Goal: Communication & Community: Answer question/provide support

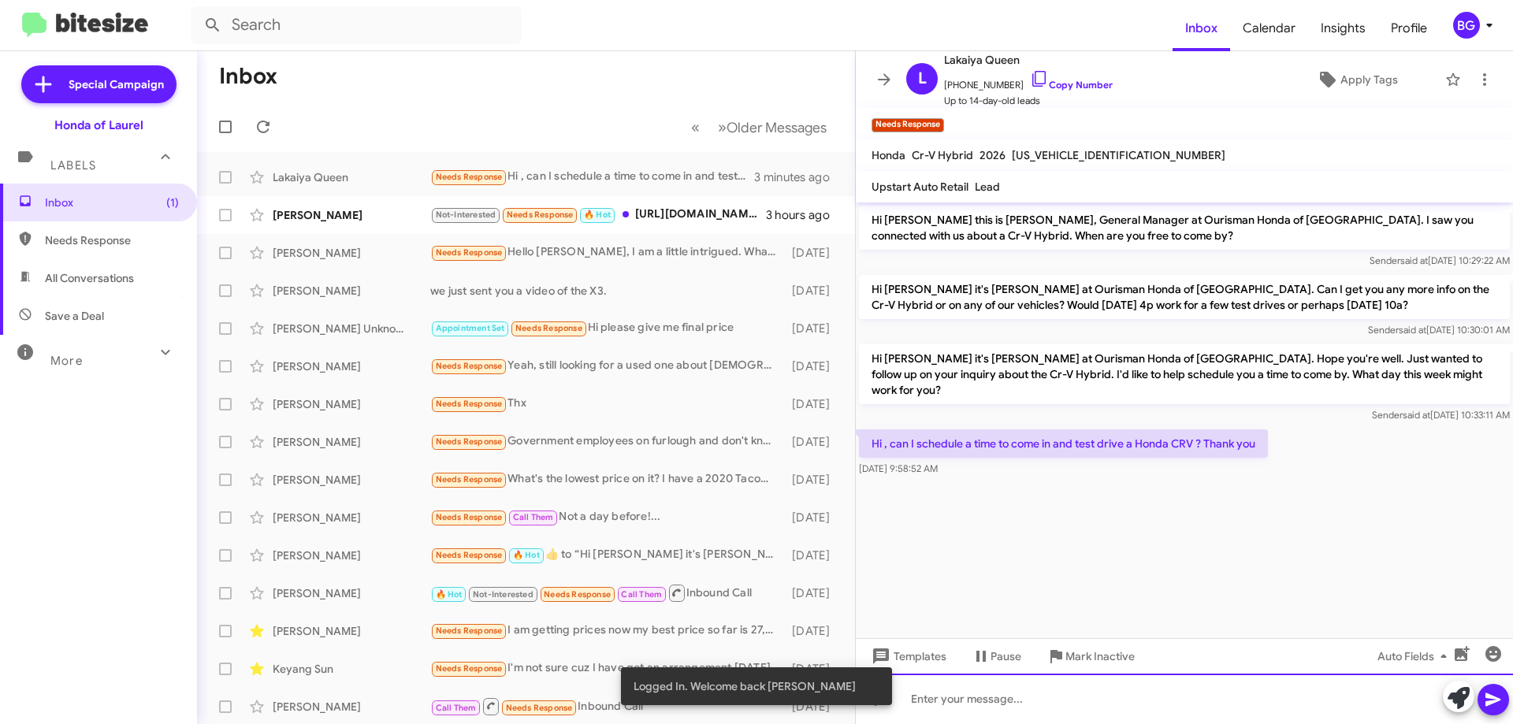
click at [982, 704] on div at bounding box center [1184, 699] width 657 height 50
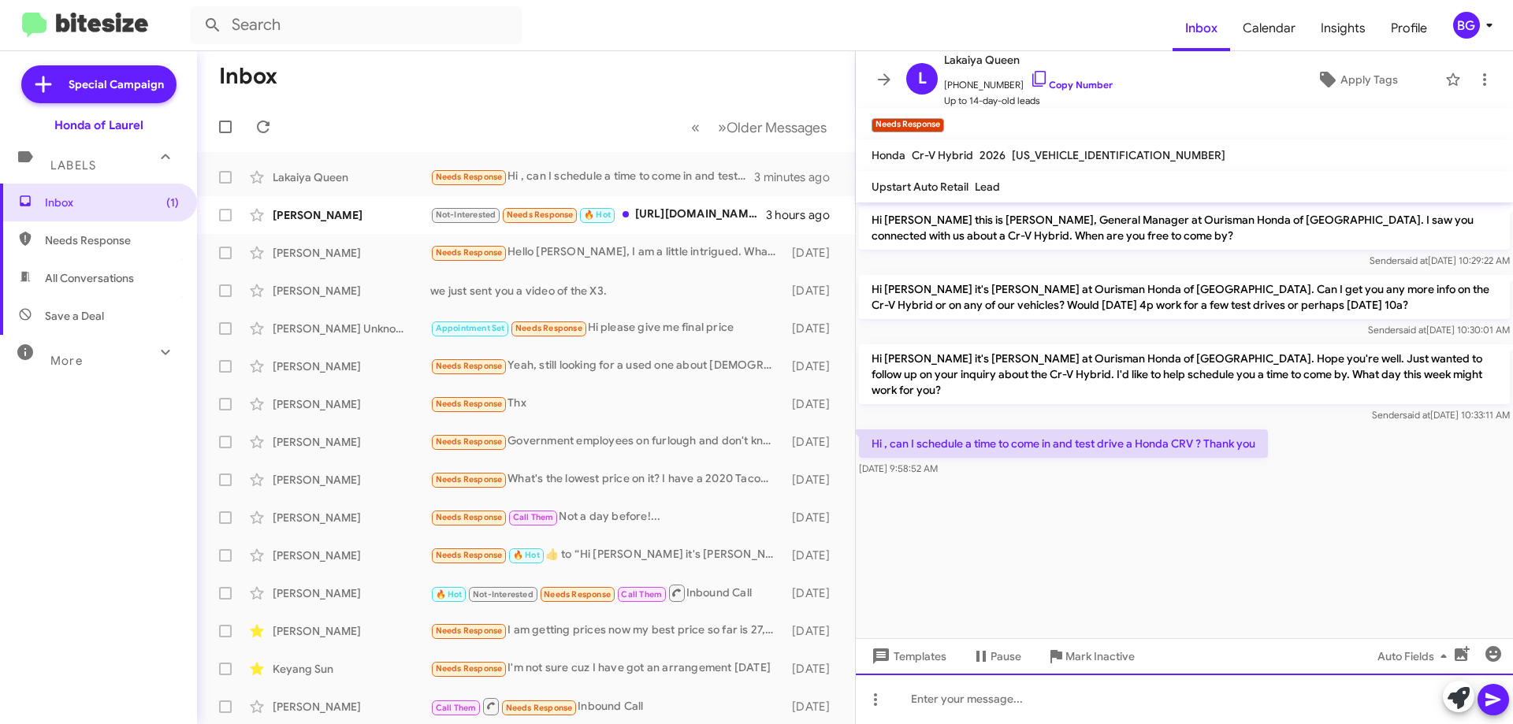
click at [982, 703] on div at bounding box center [1184, 699] width 657 height 50
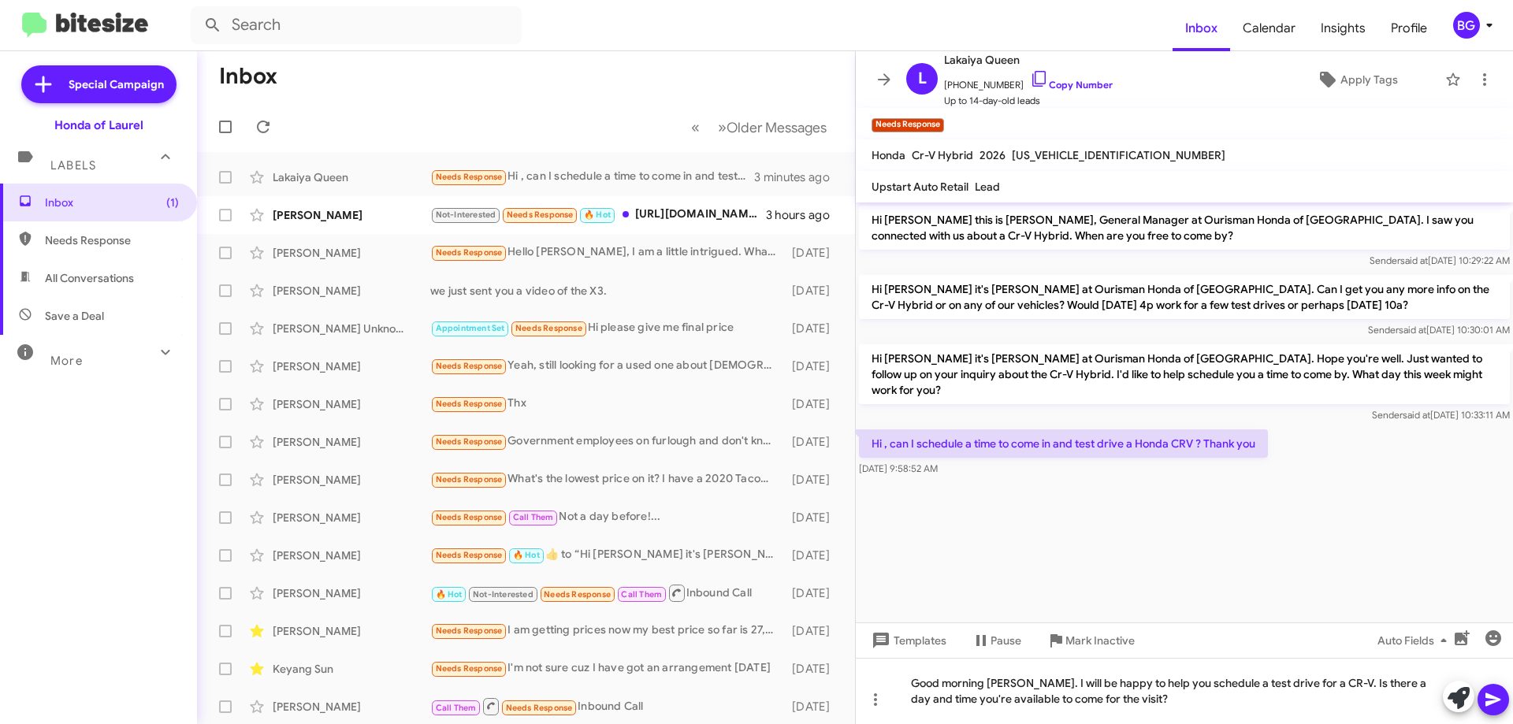
click at [1493, 690] on span at bounding box center [1493, 700] width 19 height 32
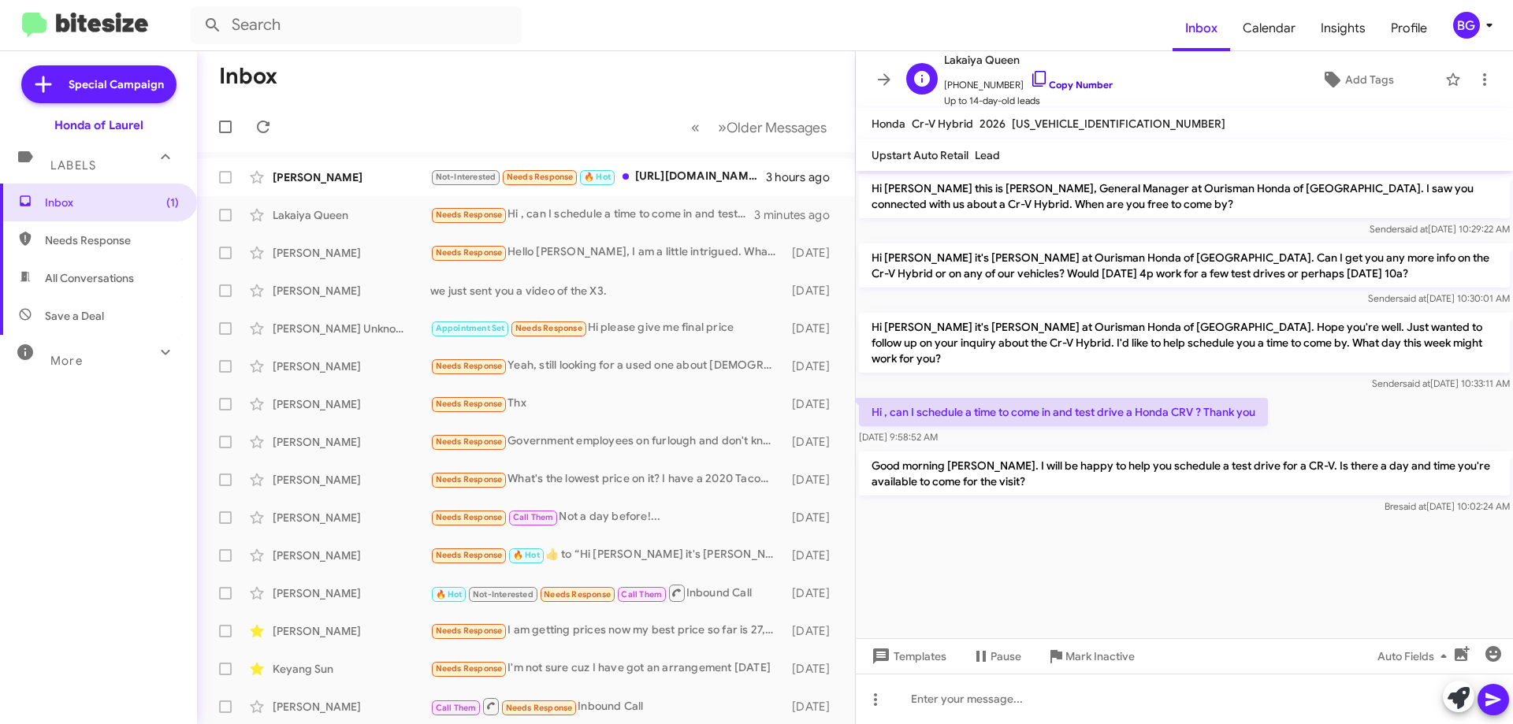
click at [1079, 85] on link "Copy Number" at bounding box center [1071, 85] width 83 height 12
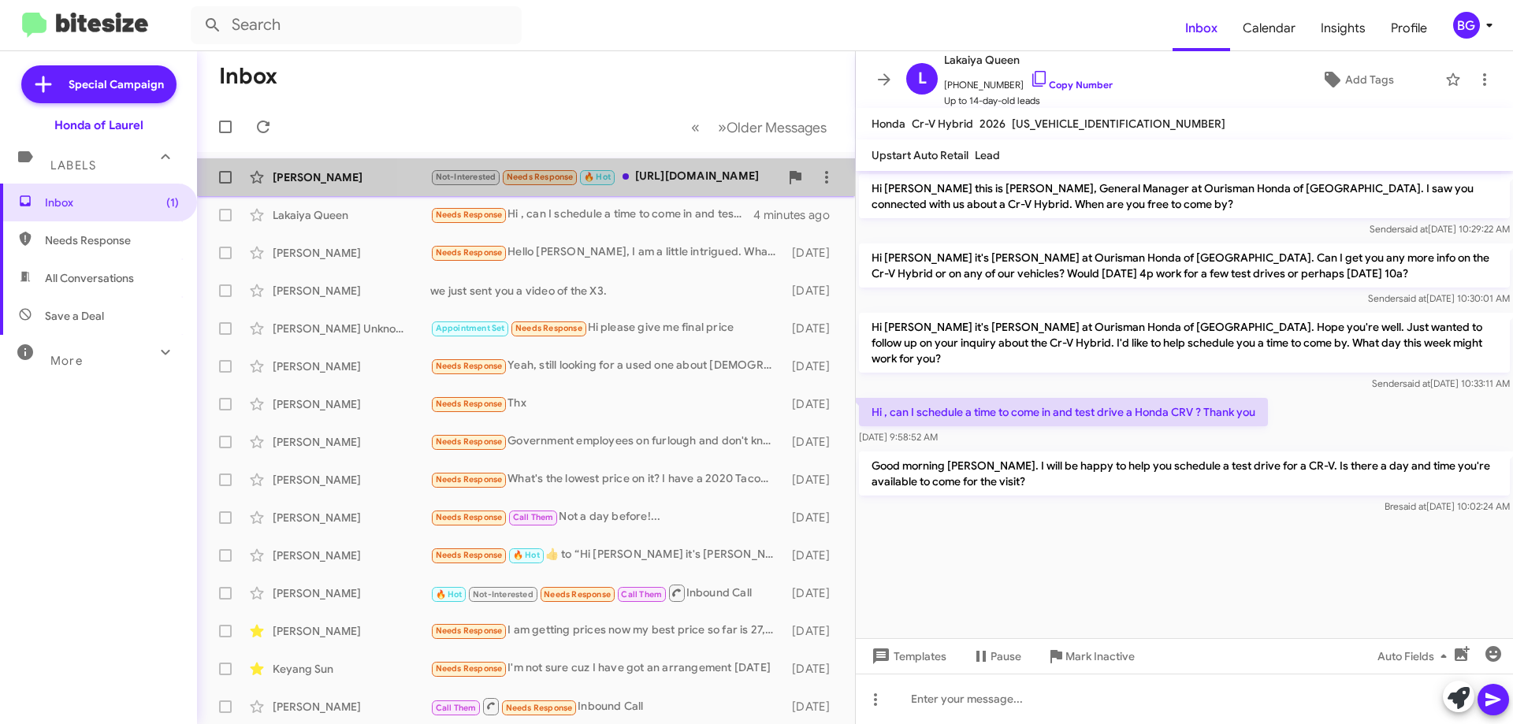
click at [648, 184] on div "Not-Interested Needs Response 🔥 Hot [URL][DOMAIN_NAME]" at bounding box center [604, 177] width 349 height 18
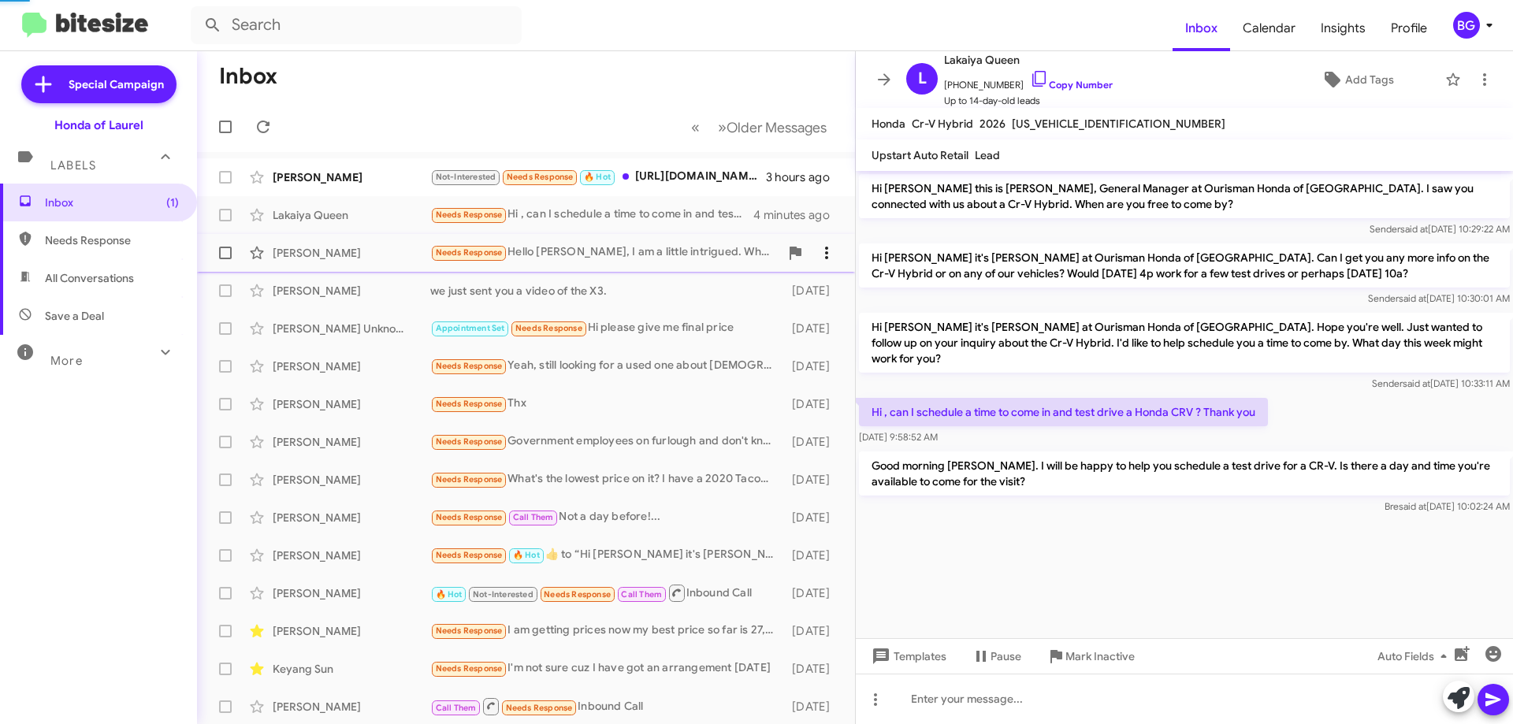
scroll to position [336, 0]
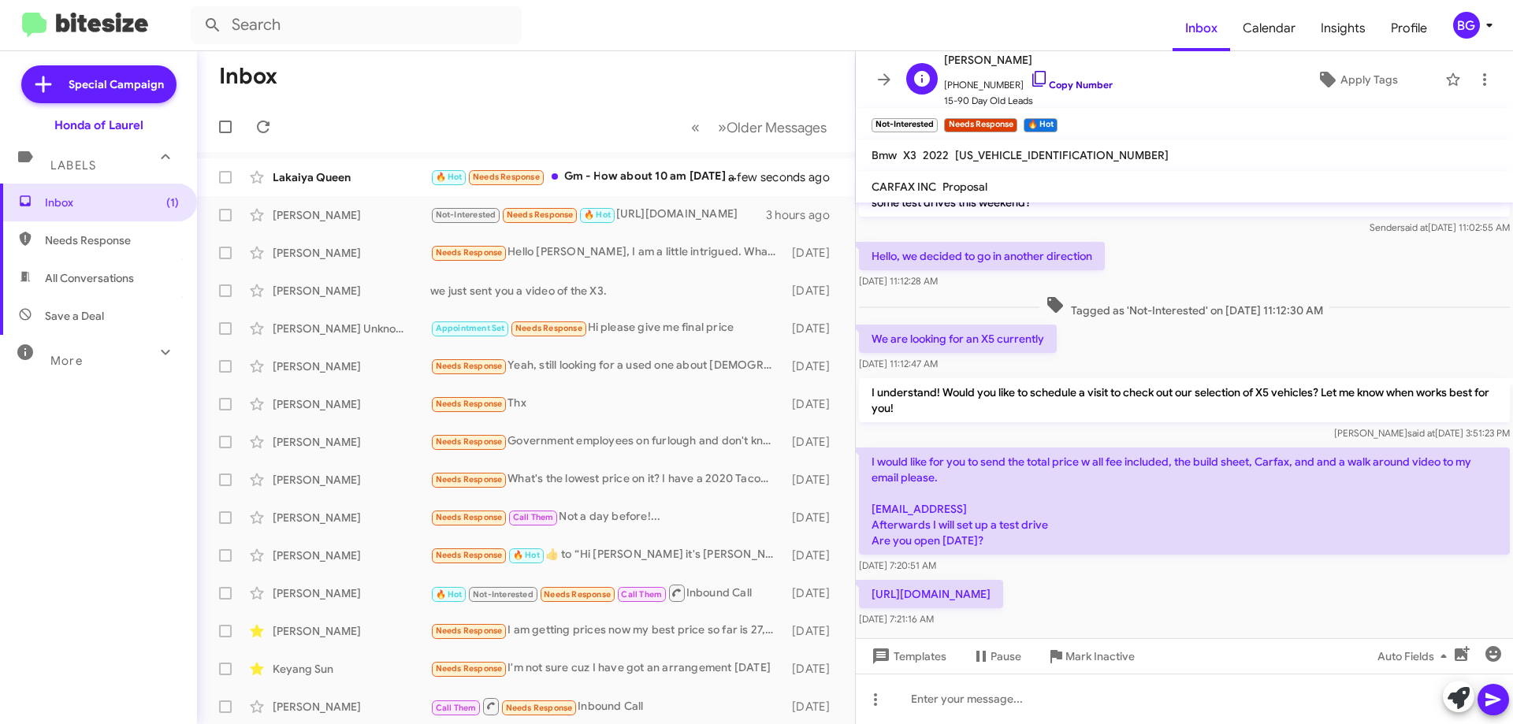
click at [1065, 83] on link "Copy Number" at bounding box center [1071, 85] width 83 height 12
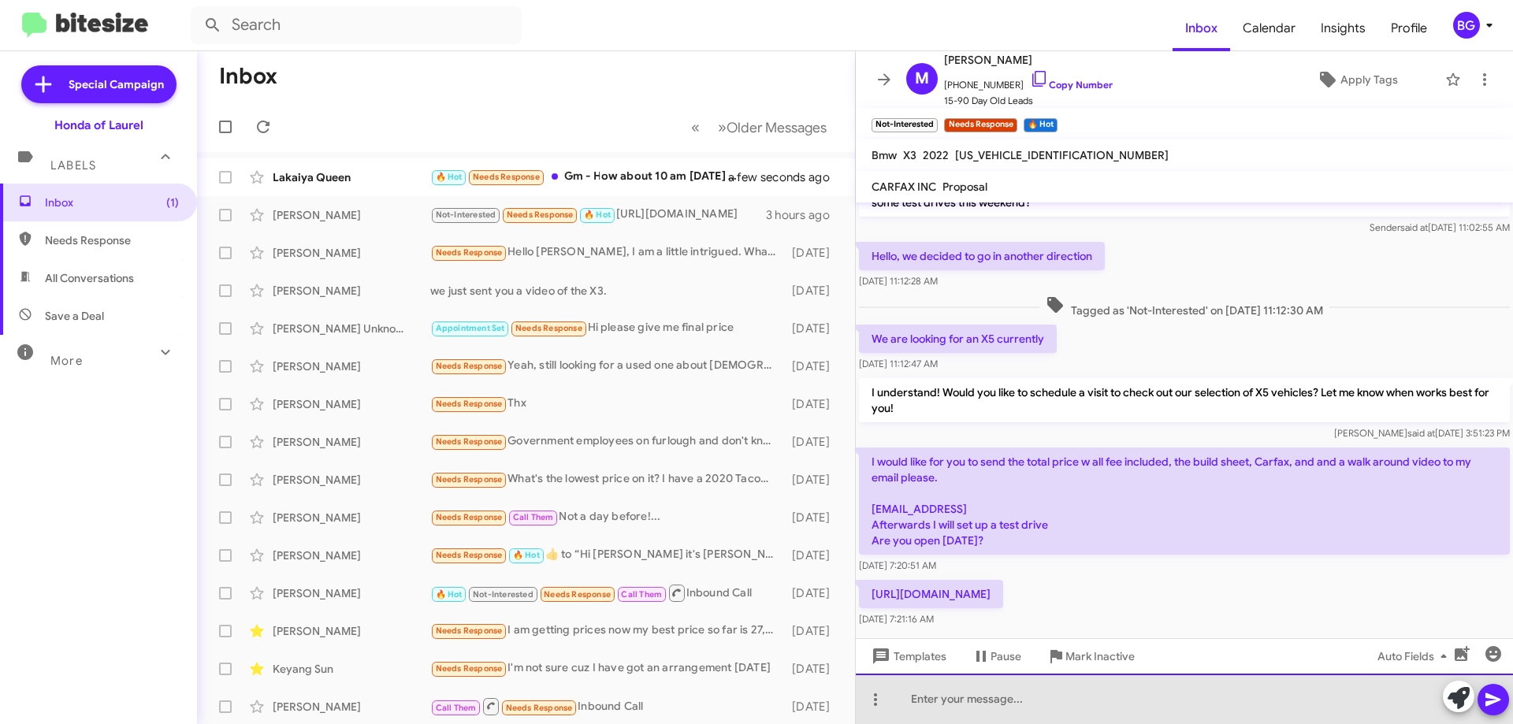
click at [939, 699] on div at bounding box center [1184, 699] width 657 height 50
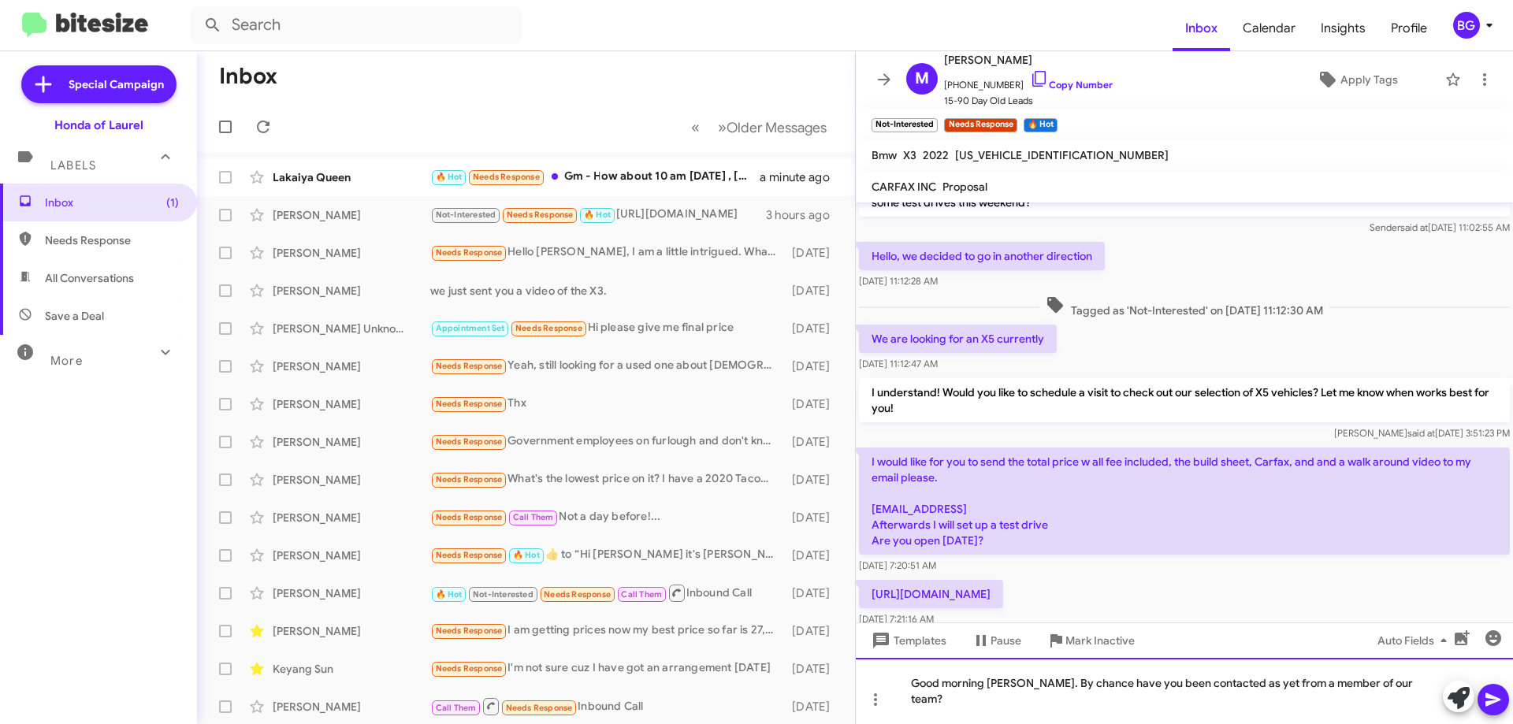
click at [948, 693] on div "Good morning [PERSON_NAME]. By chance have you been contacted as yet from a mem…" at bounding box center [1184, 691] width 657 height 66
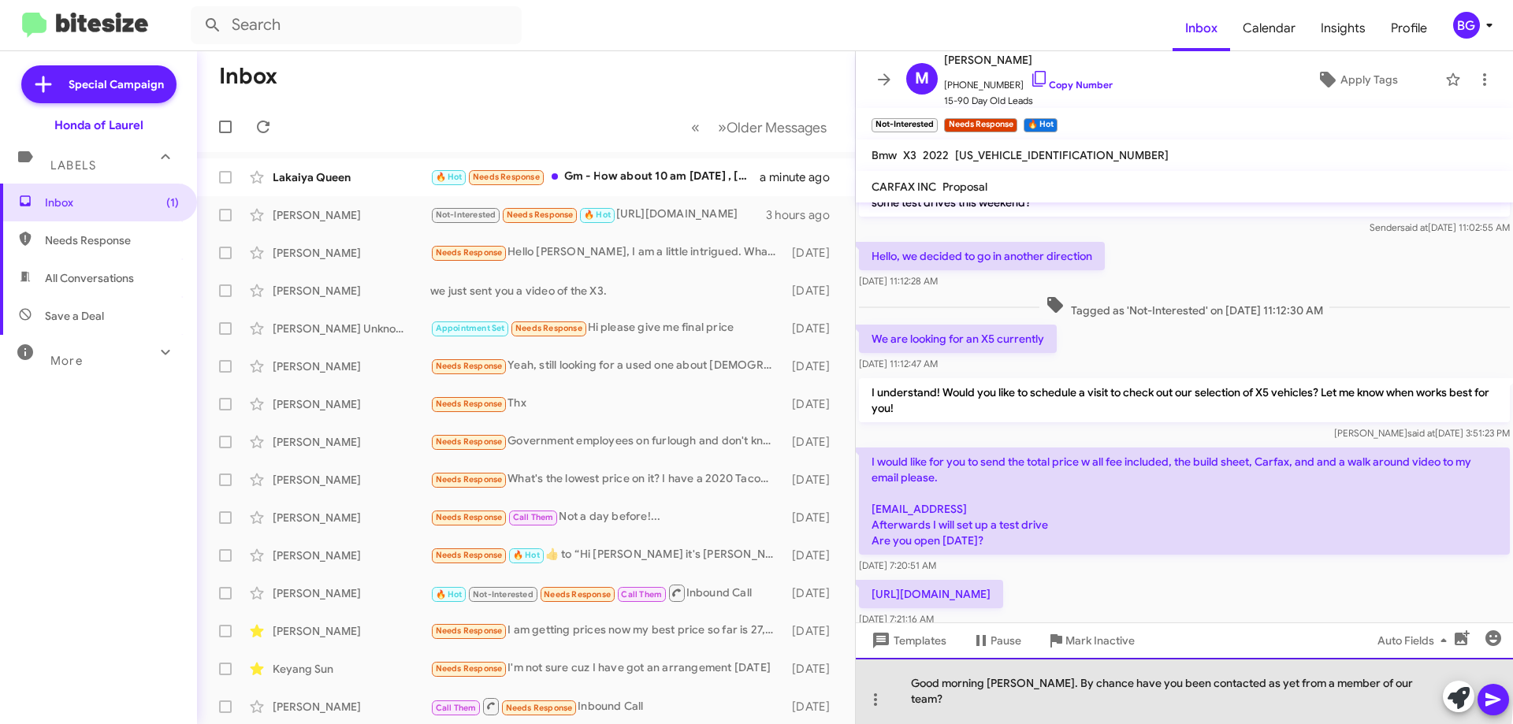
click at [946, 693] on div "Good morning [PERSON_NAME]. By chance have you been contacted as yet from a mem…" at bounding box center [1184, 691] width 657 height 66
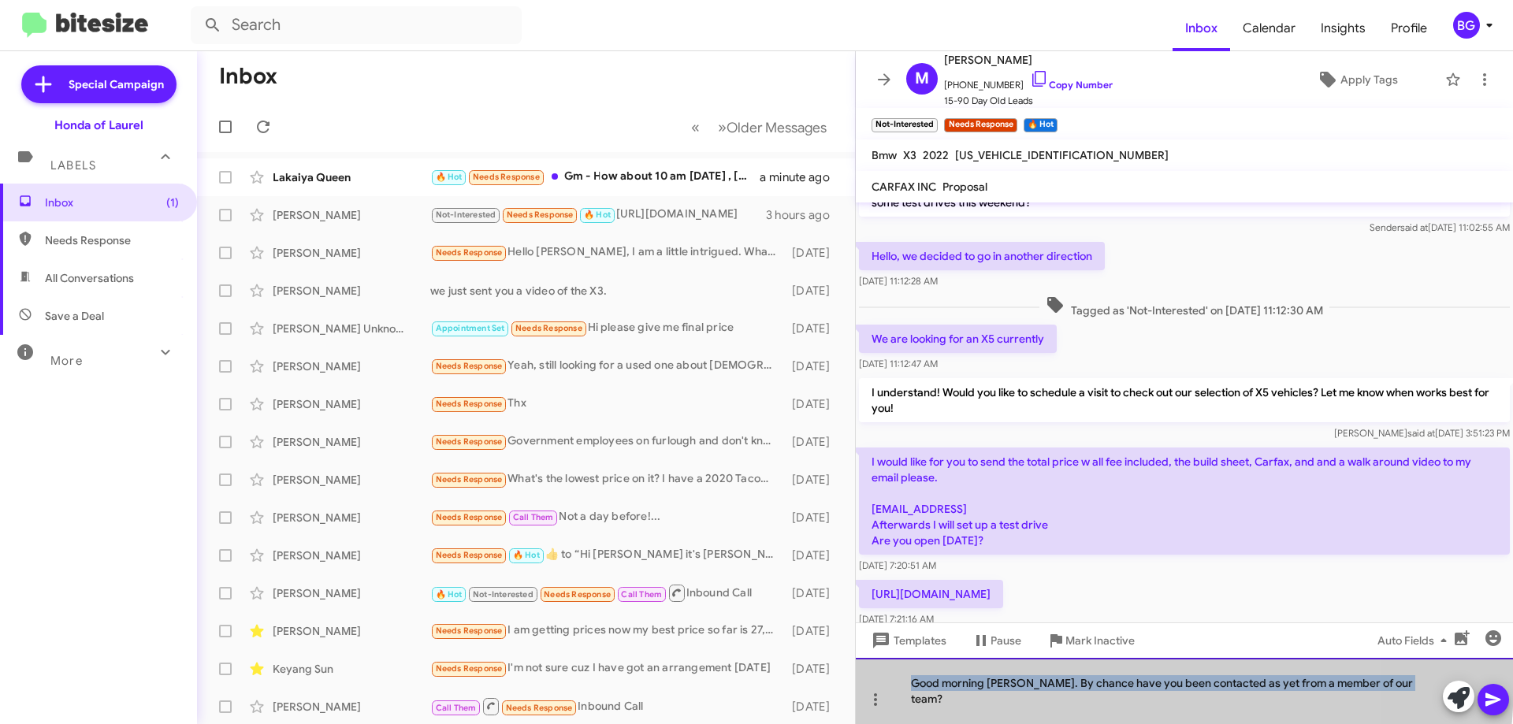
click at [946, 693] on div "Good morning [PERSON_NAME]. By chance have you been contacted as yet from a mem…" at bounding box center [1184, 691] width 657 height 66
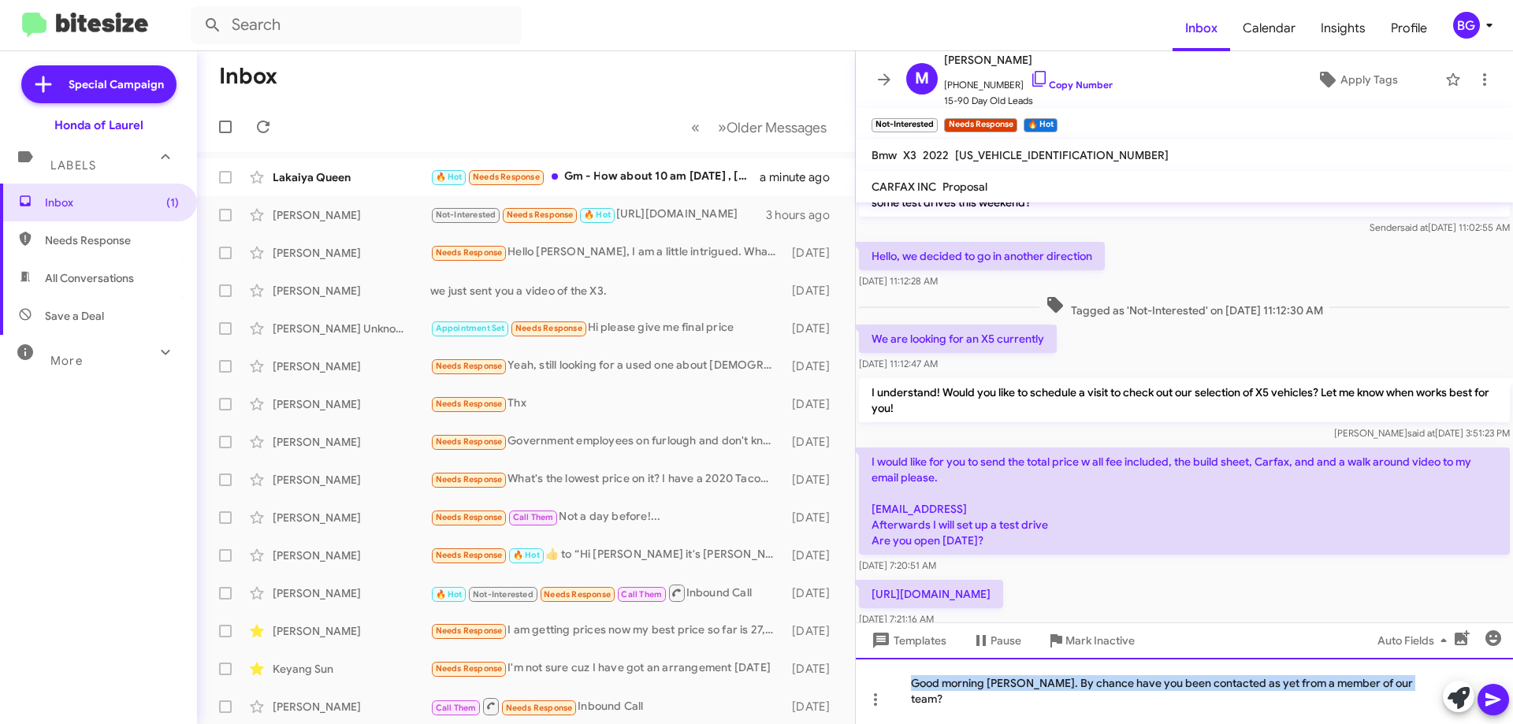
copy div "Good morning [PERSON_NAME]. By chance have you been contacted as yet from a mem…"
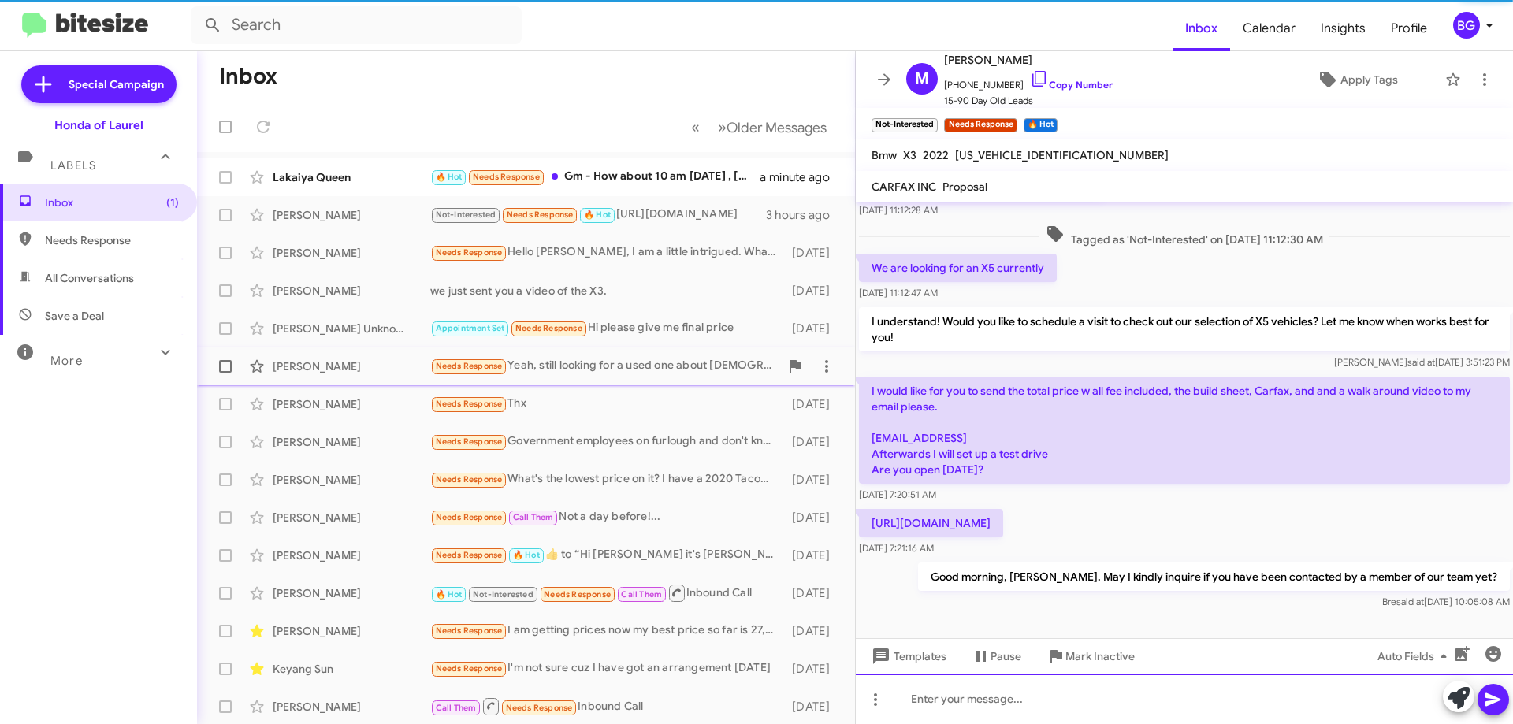
scroll to position [425, 0]
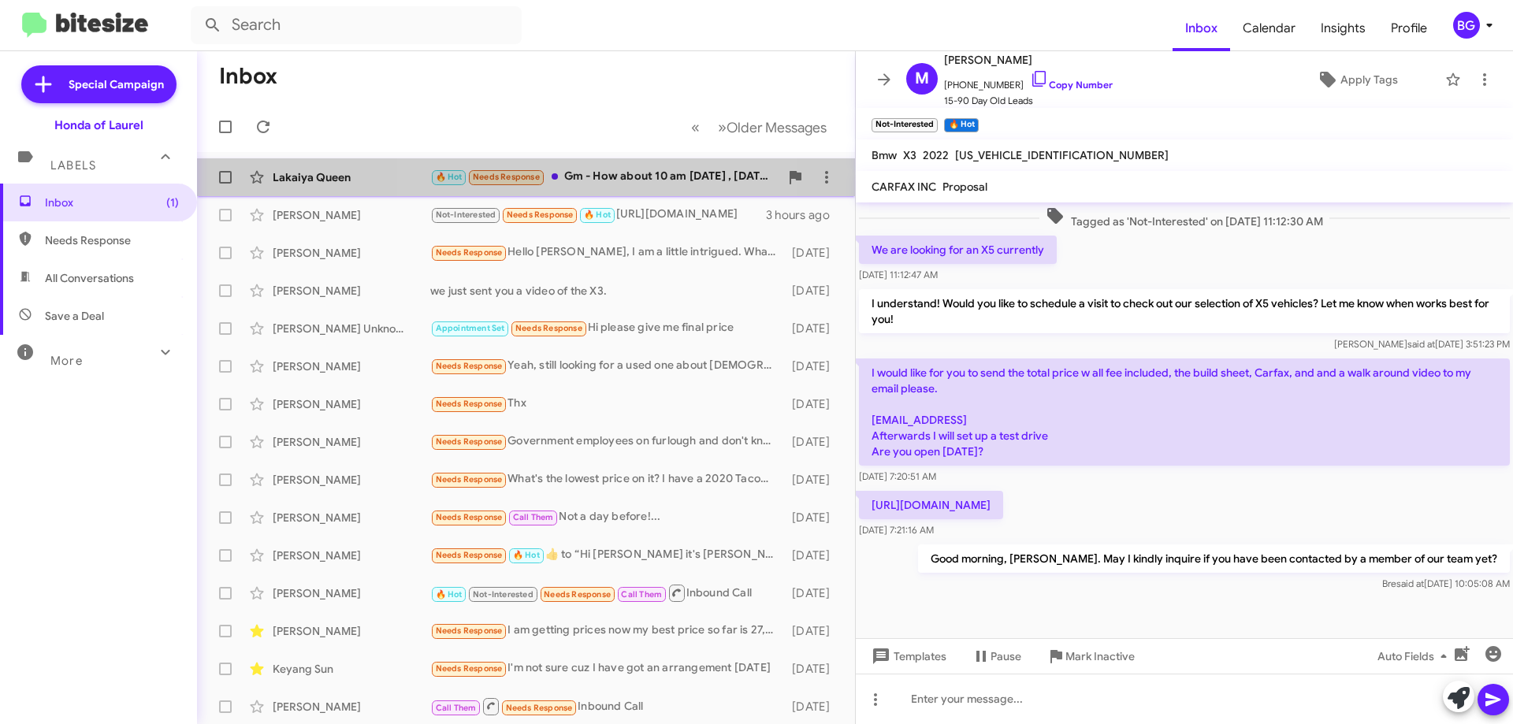
click at [607, 180] on div "🔥 Hot Needs Response Gm - How about 10 am [DATE] , [DATE]. Thank you" at bounding box center [604, 177] width 349 height 18
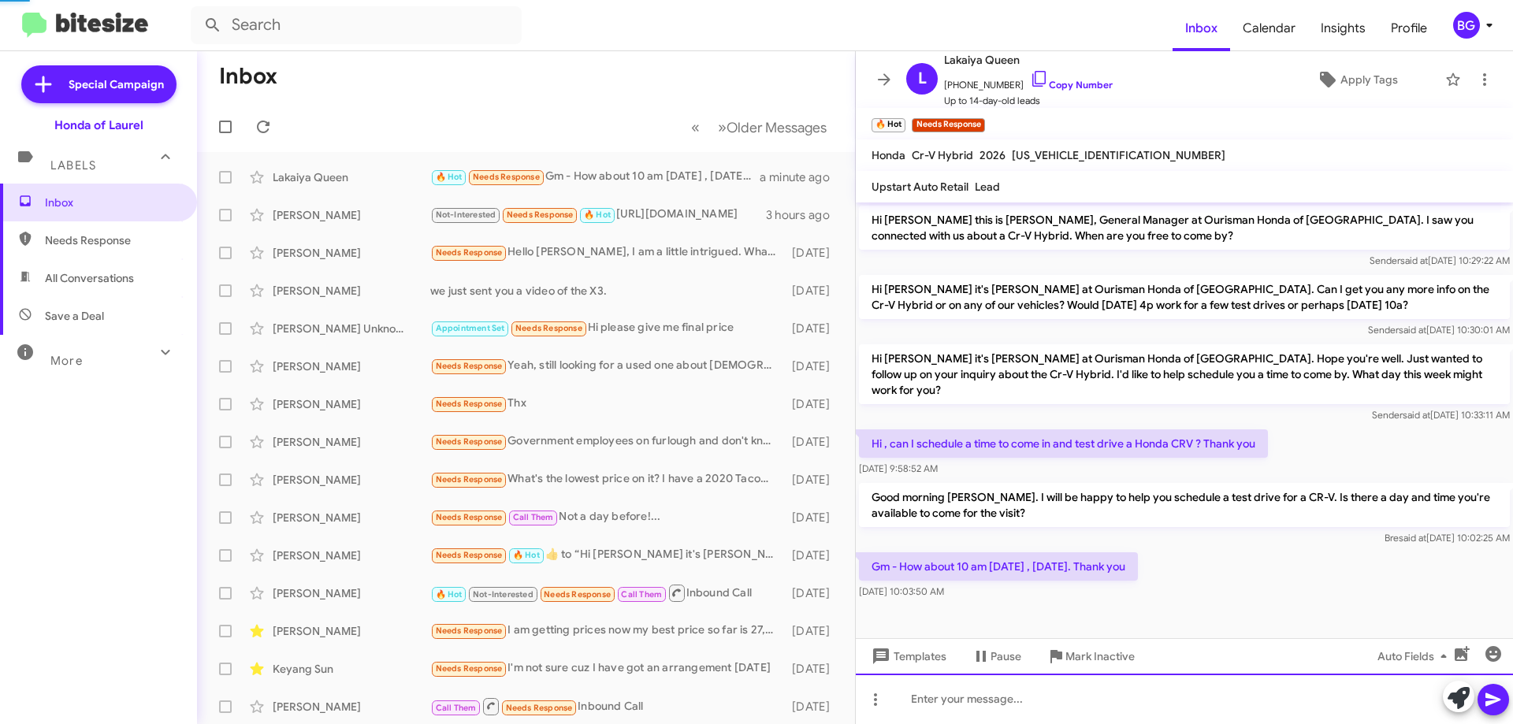
click at [1002, 686] on div at bounding box center [1184, 699] width 657 height 50
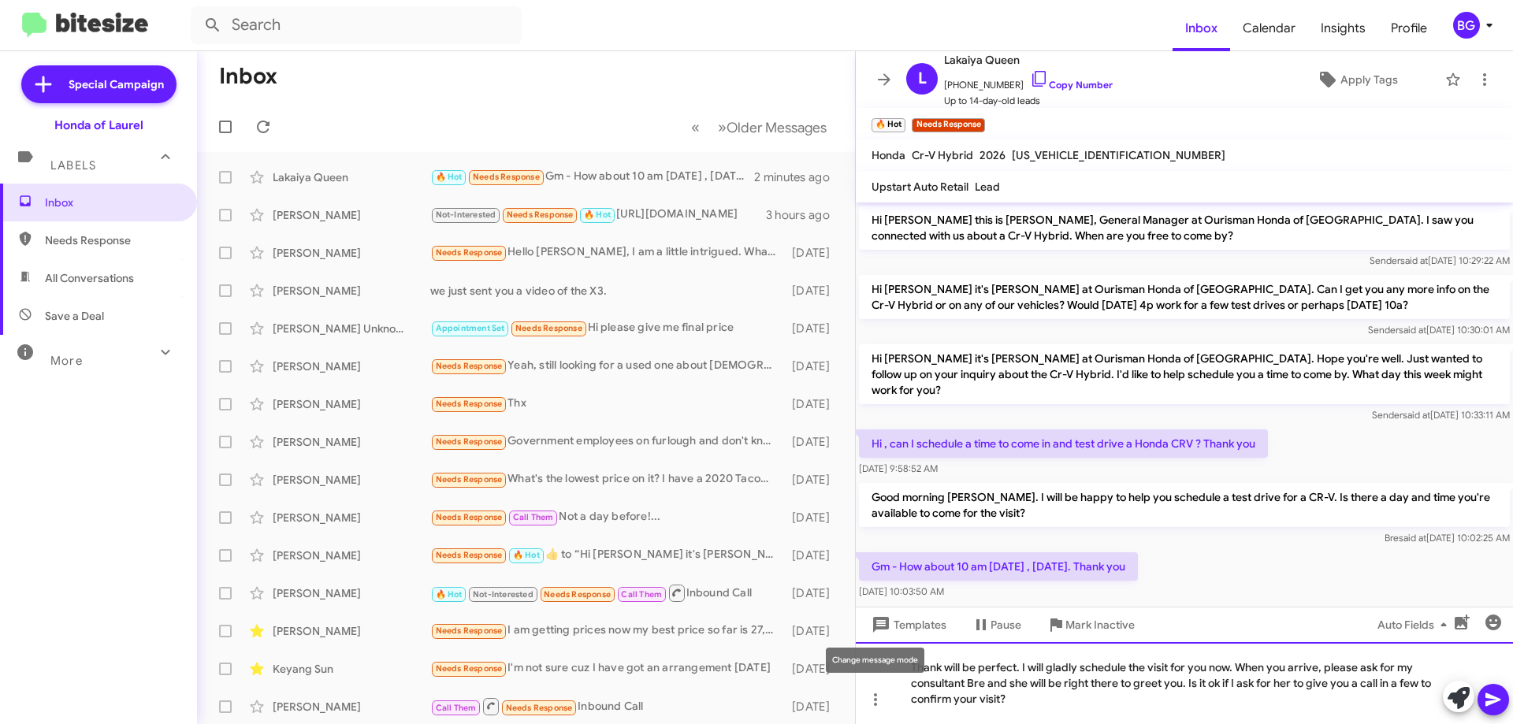
drag, startPoint x: 1009, startPoint y: 694, endPoint x: 919, endPoint y: 660, distance: 96.3
click at [908, 661] on body "Inbox Calendar Insights Profile BG Special Campaign Honda of Laurel Labels Inbo…" at bounding box center [756, 362] width 1513 height 724
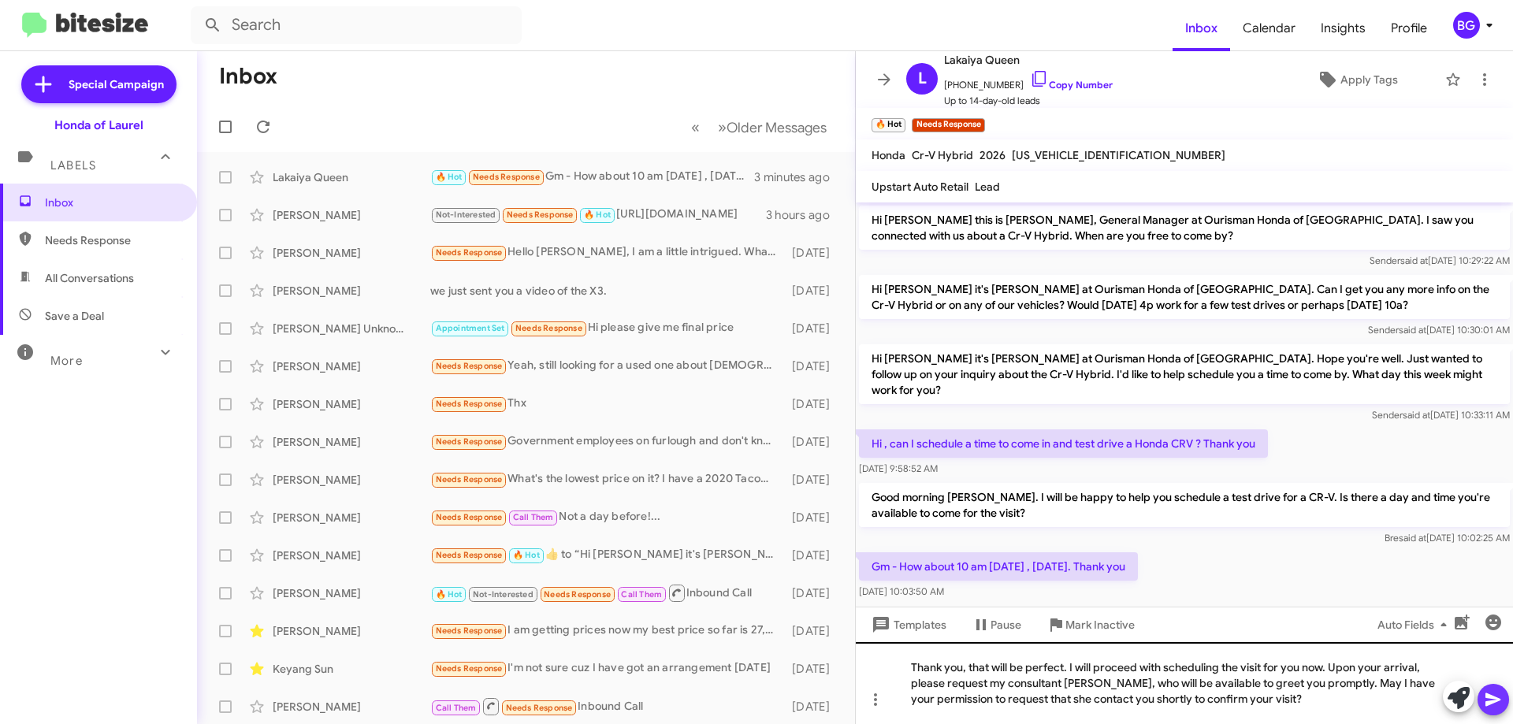
drag, startPoint x: 1501, startPoint y: 708, endPoint x: 1512, endPoint y: 677, distance: 32.7
click at [1504, 708] on button at bounding box center [1494, 700] width 32 height 32
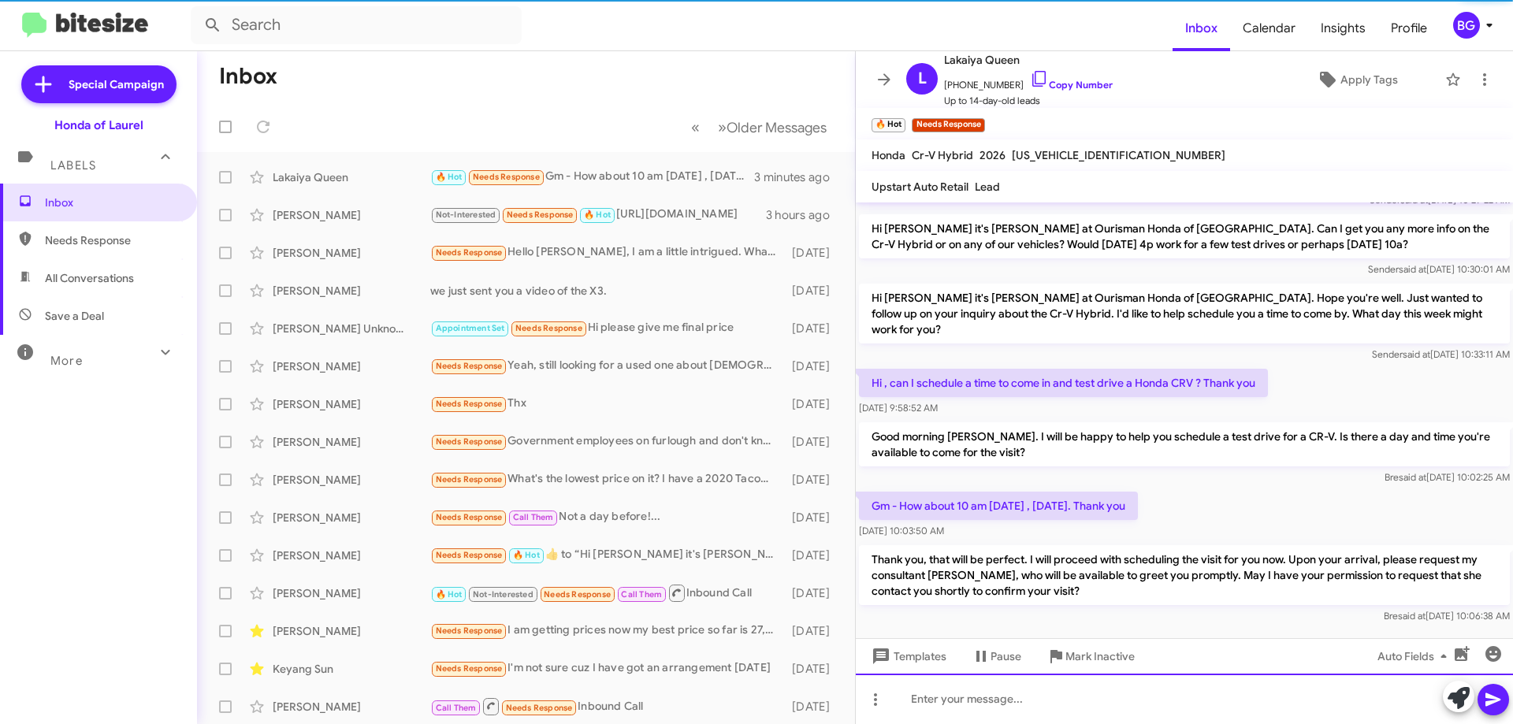
scroll to position [61, 0]
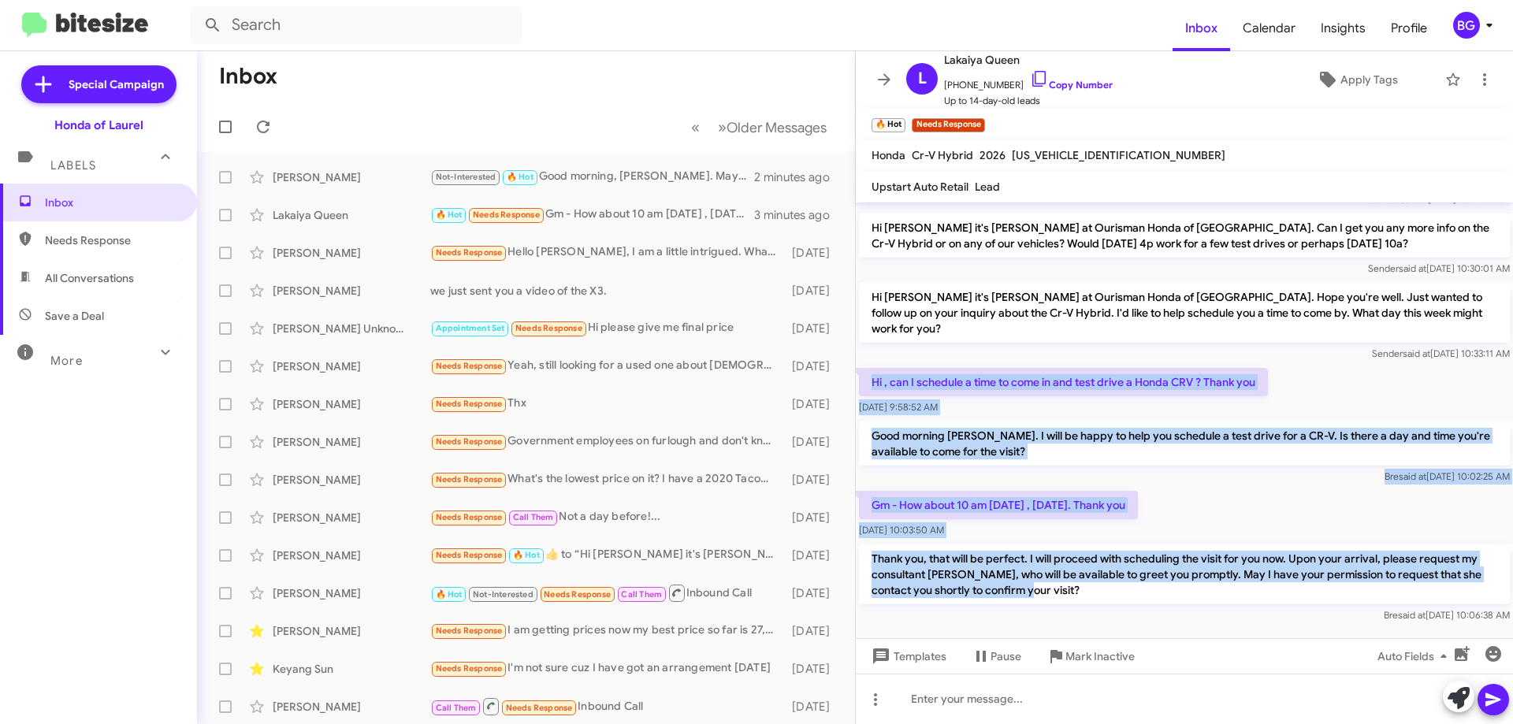
drag, startPoint x: 1034, startPoint y: 572, endPoint x: 869, endPoint y: 357, distance: 270.9
click at [869, 357] on div "Hi [PERSON_NAME] this is [PERSON_NAME], General Manager at Ourisman Honda of [G…" at bounding box center [1184, 383] width 657 height 485
copy div "Hi , can I schedule a time to come in and test drive a Honda CRV ? Thank you [D…"
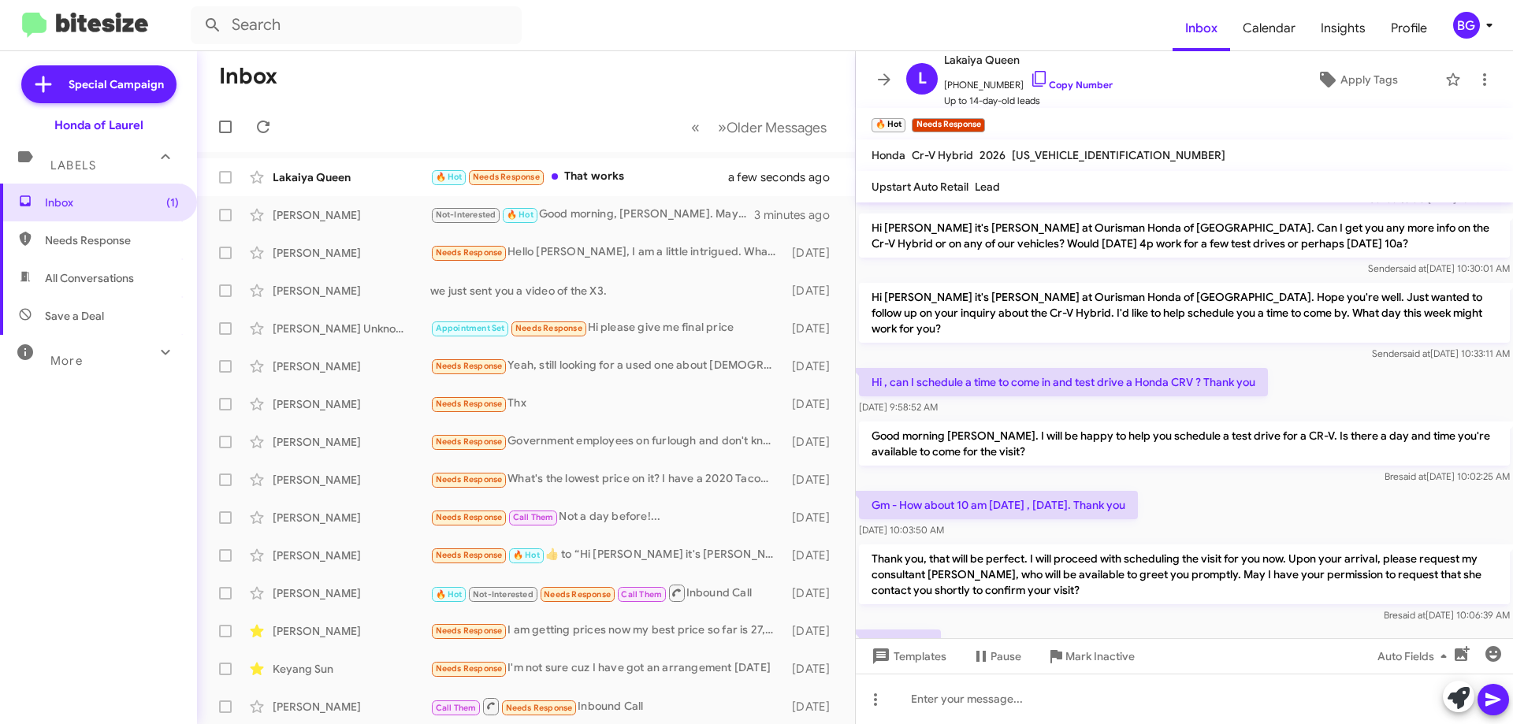
scroll to position [119, 0]
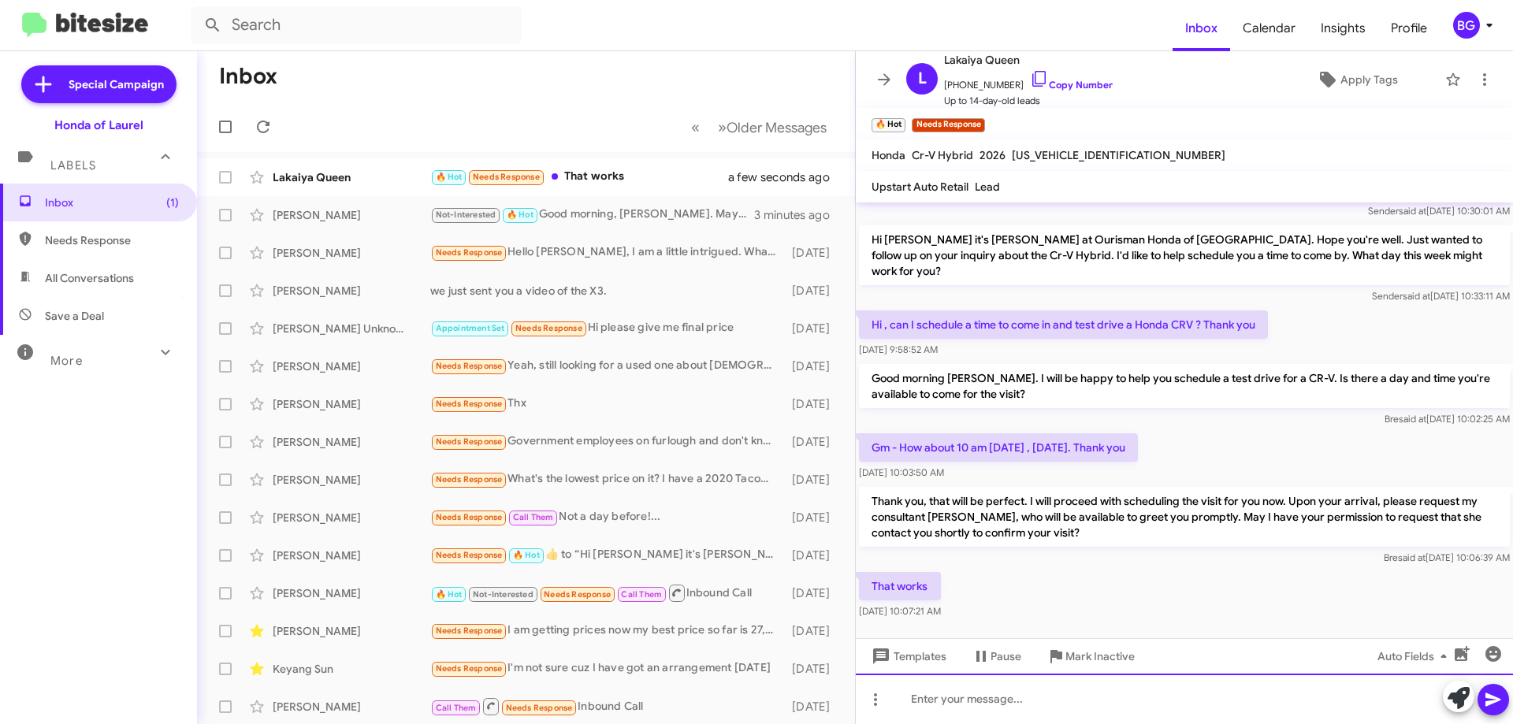
click at [913, 721] on div at bounding box center [1184, 699] width 657 height 50
drag, startPoint x: 1331, startPoint y: 703, endPoint x: 846, endPoint y: 749, distance: 486.9
click at [846, 723] on html "Inbox Calendar Insights Profile BG Special Campaign Honda of Laurel Labels Inbo…" at bounding box center [756, 362] width 1513 height 724
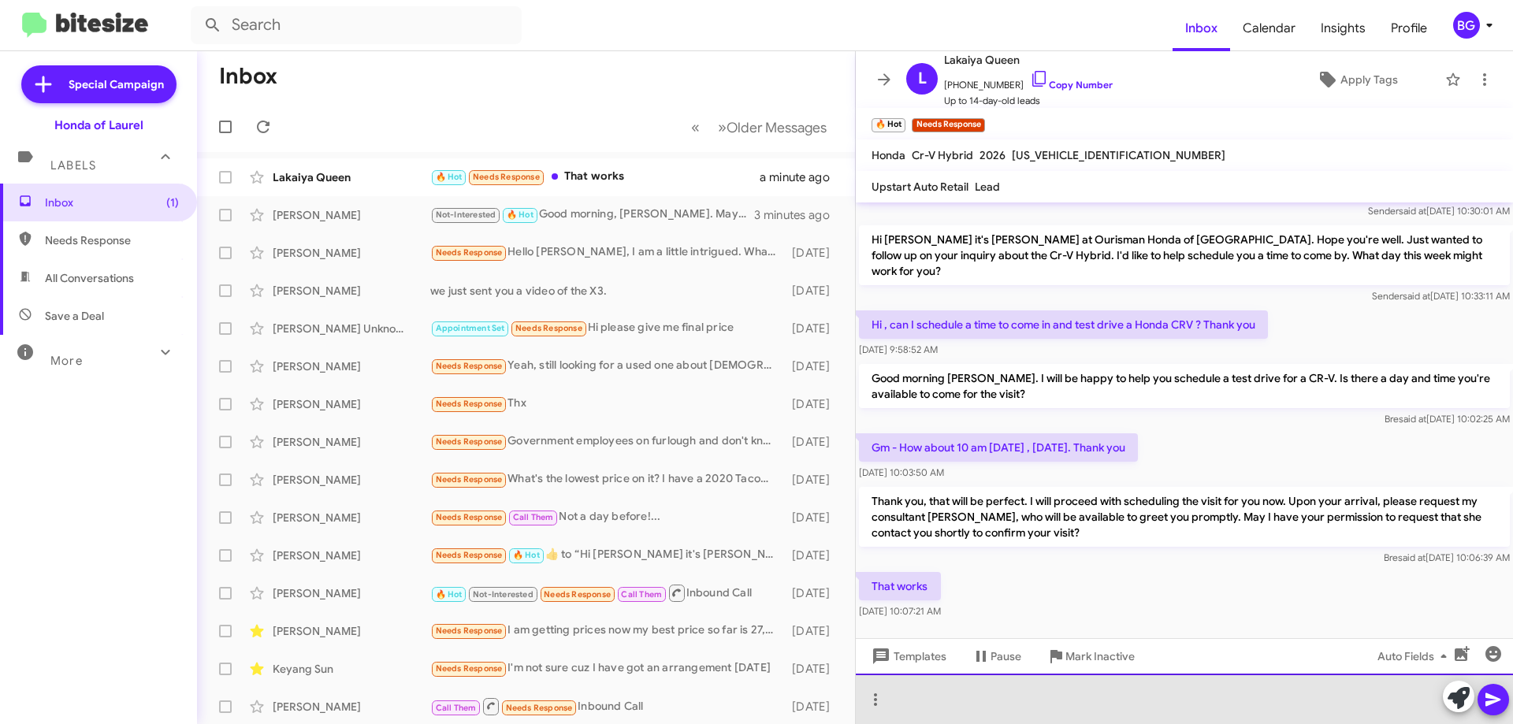
click at [976, 712] on div at bounding box center [1184, 699] width 657 height 50
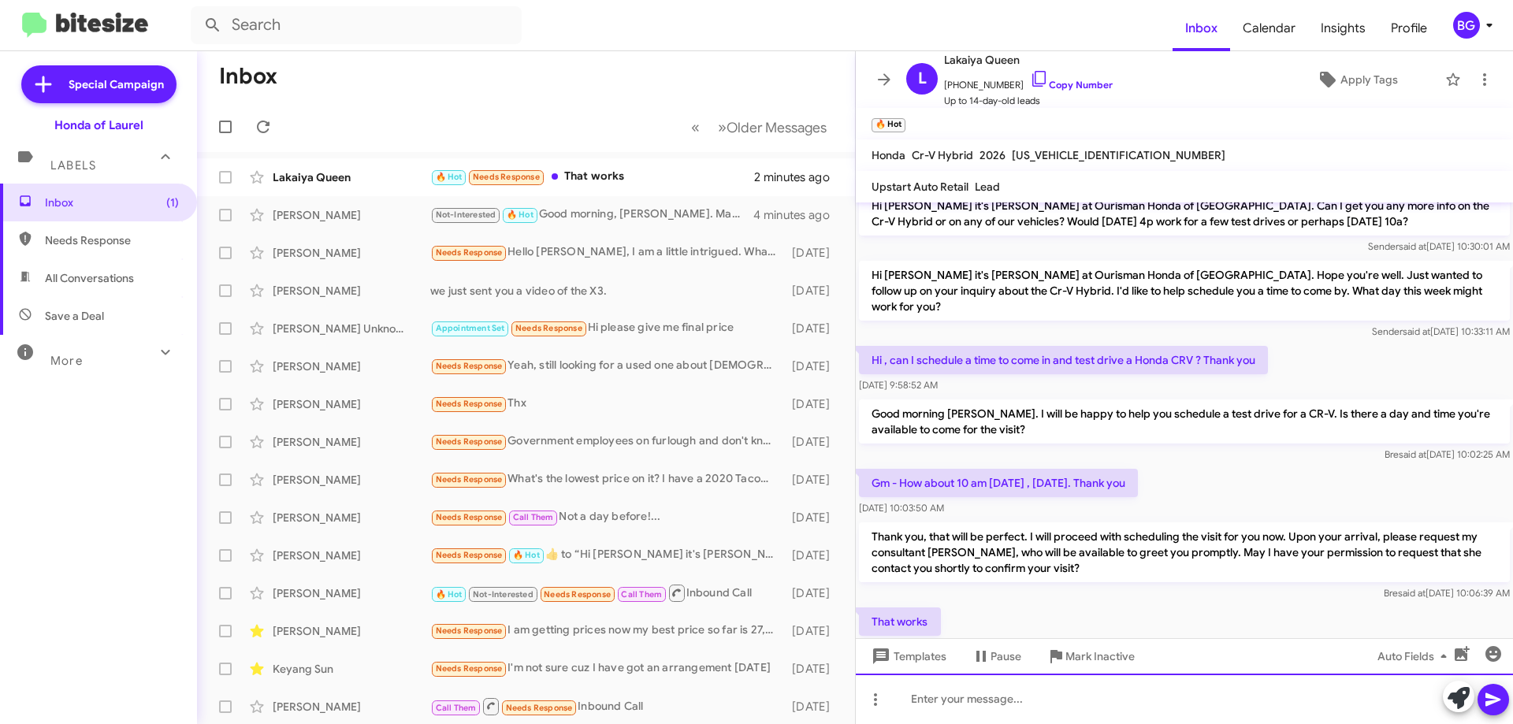
scroll to position [177, 0]
